Goal: Find specific page/section: Find specific page/section

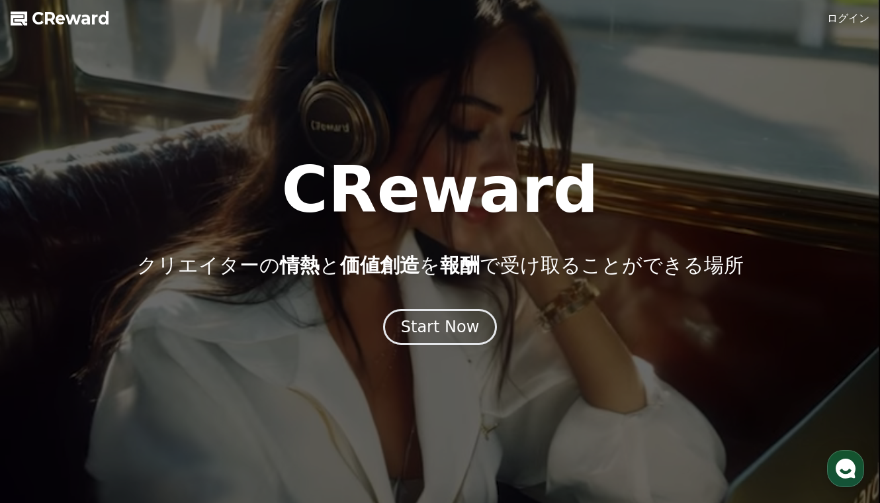
click at [846, 13] on link "ログイン" at bounding box center [848, 19] width 42 height 16
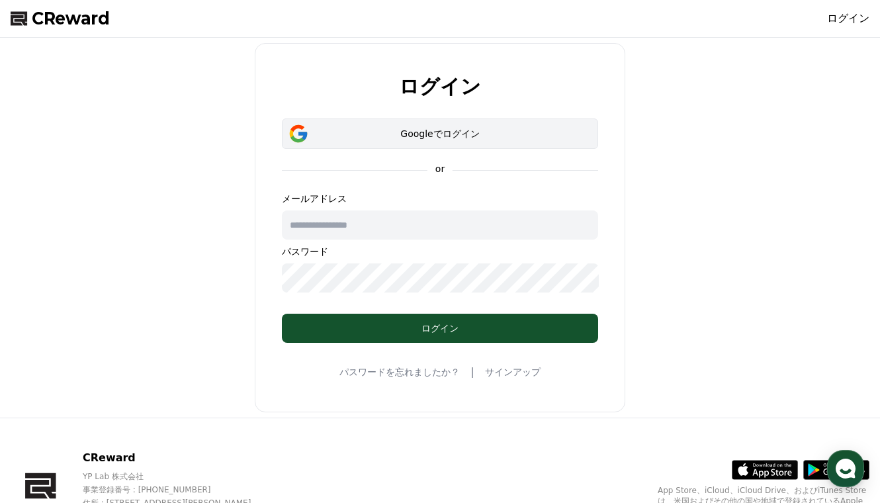
click at [422, 130] on div "Googleでログイン" at bounding box center [440, 133] width 278 height 13
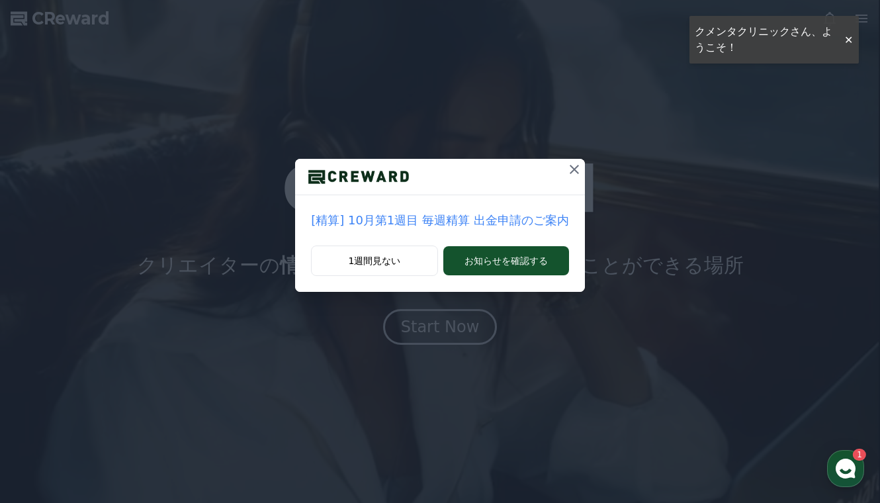
click at [568, 160] on button at bounding box center [574, 169] width 21 height 21
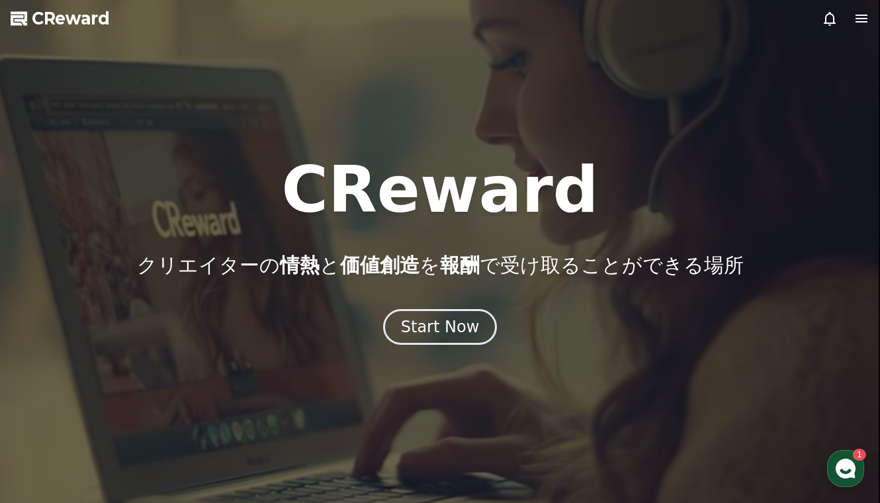
click at [854, 11] on icon at bounding box center [862, 19] width 16 height 16
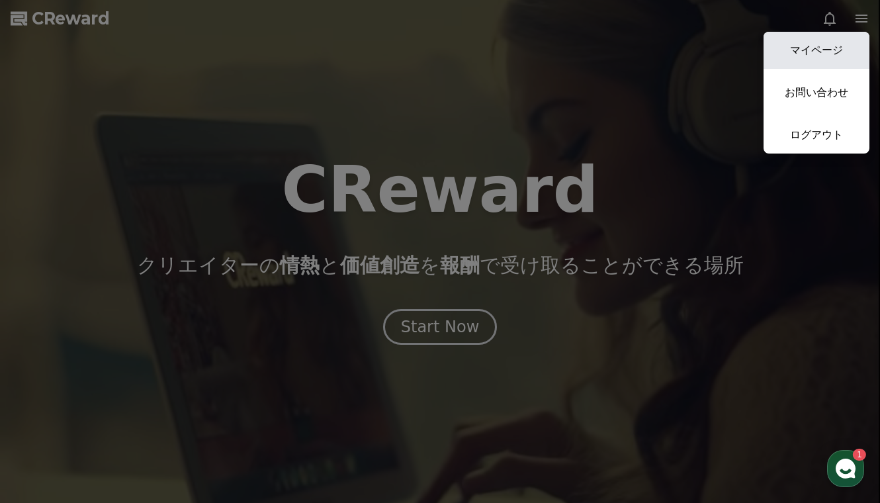
click at [832, 40] on link "マイページ" at bounding box center [817, 50] width 106 height 37
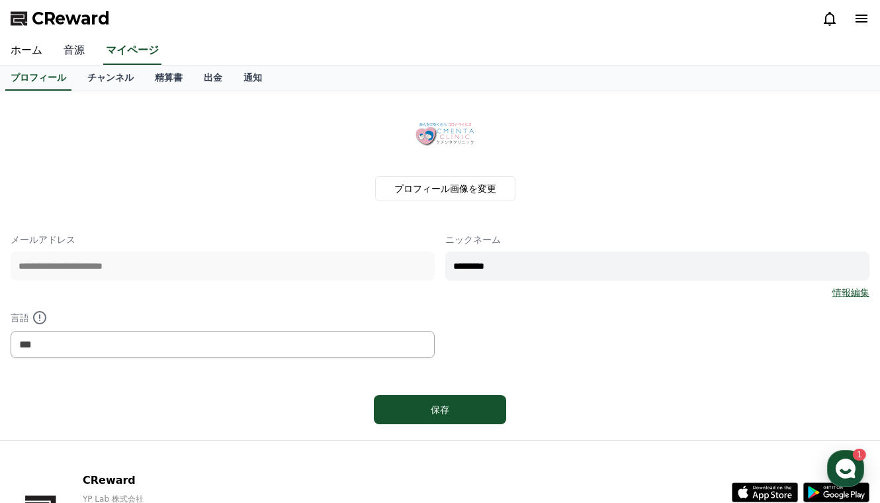
click at [56, 50] on link "音源" at bounding box center [74, 51] width 42 height 28
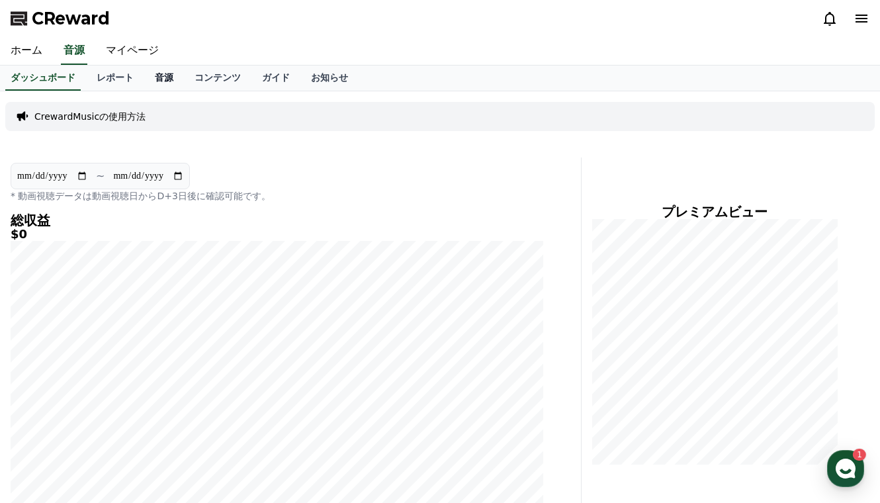
click at [144, 84] on link "音源" at bounding box center [164, 78] width 40 height 25
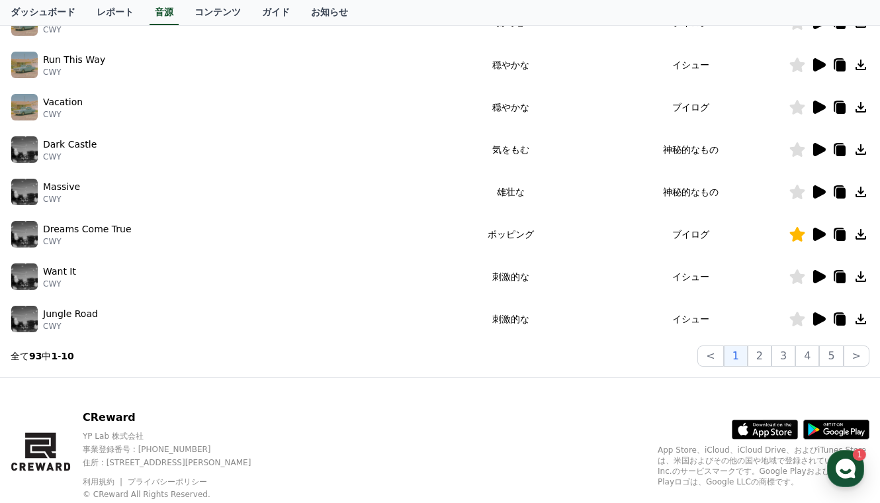
scroll to position [357, 0]
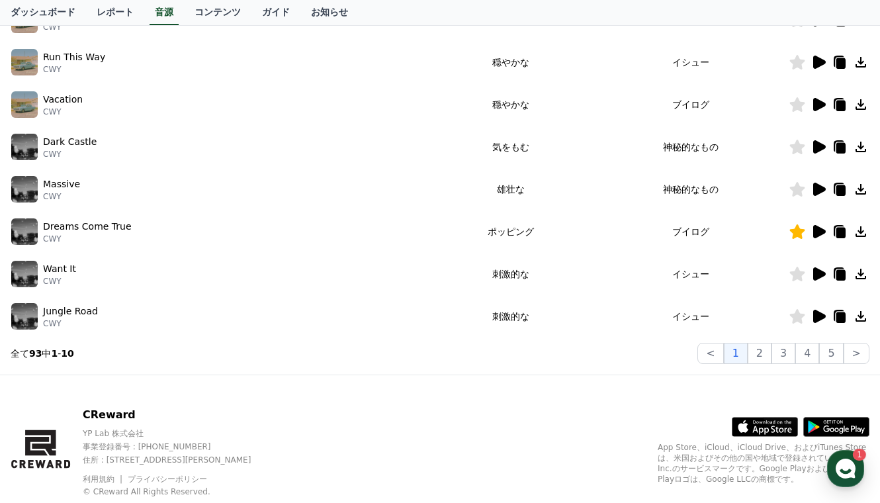
click at [861, 232] on icon at bounding box center [860, 231] width 11 height 11
click at [816, 232] on icon at bounding box center [819, 231] width 13 height 13
